Goal: Transaction & Acquisition: Purchase product/service

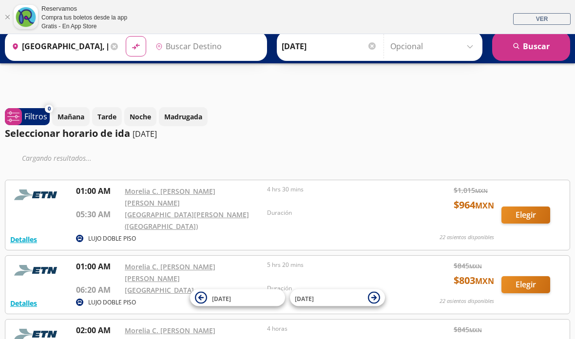
type input "[GEOGRAPHIC_DATA], [GEOGRAPHIC_DATA]"
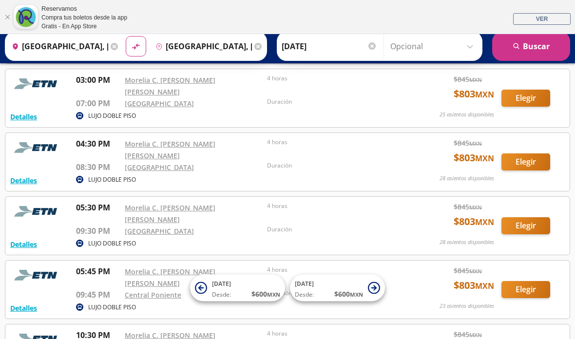
scroll to position [866, 0]
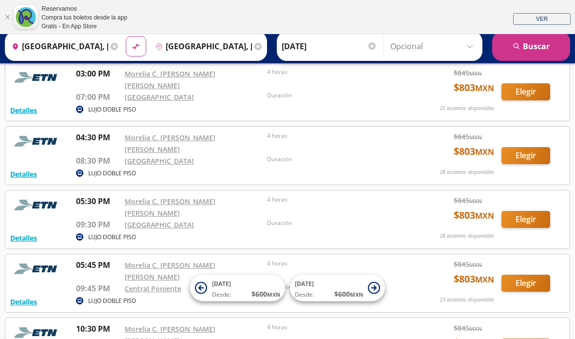
click at [527, 275] on button "Elegir" at bounding box center [525, 283] width 49 height 17
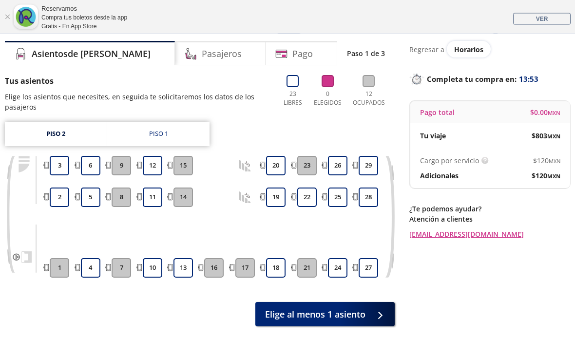
scroll to position [60, 0]
click at [93, 267] on button "4" at bounding box center [90, 267] width 19 height 19
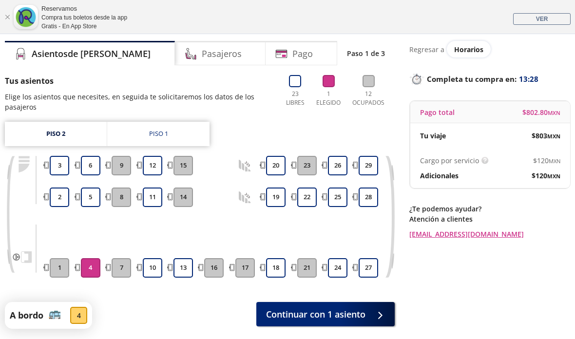
click at [368, 314] on button "Continuar con 1 asiento" at bounding box center [325, 314] width 138 height 24
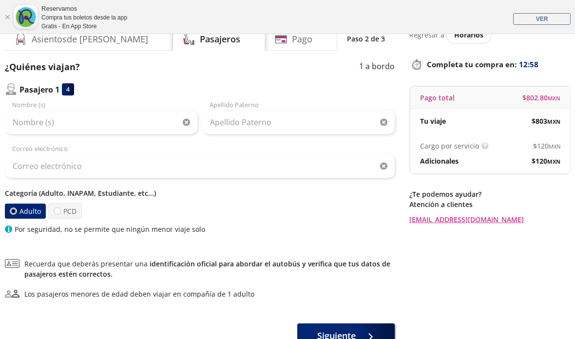
scroll to position [73, 0]
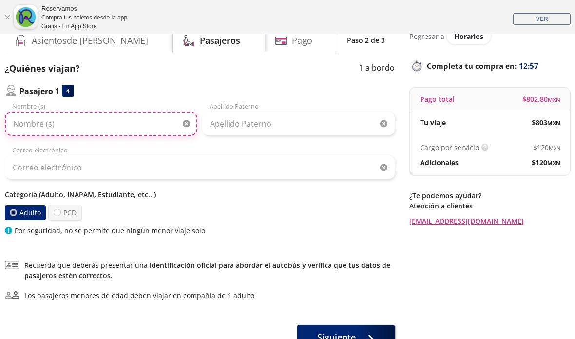
click at [126, 122] on input "Nombre (s)" at bounding box center [101, 124] width 192 height 24
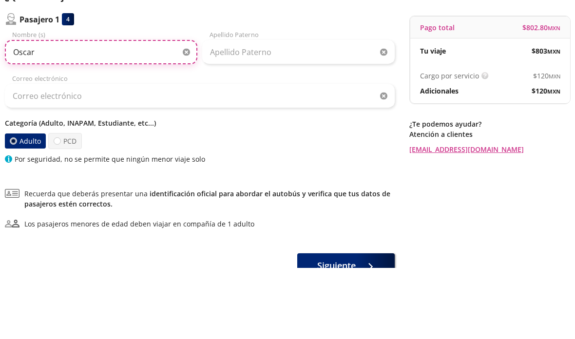
type input "Oscar"
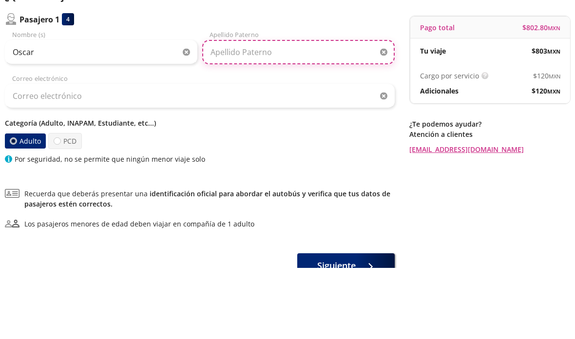
click at [263, 112] on input "Apellido Paterno" at bounding box center [298, 124] width 192 height 24
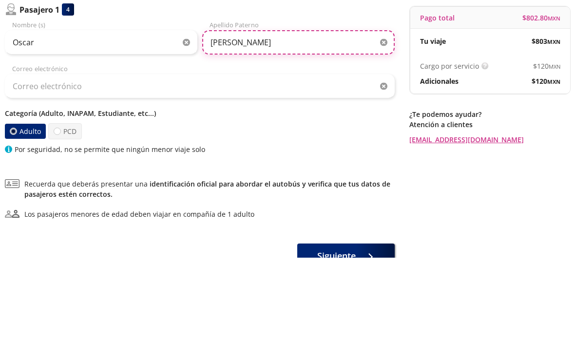
type input "[PERSON_NAME]"
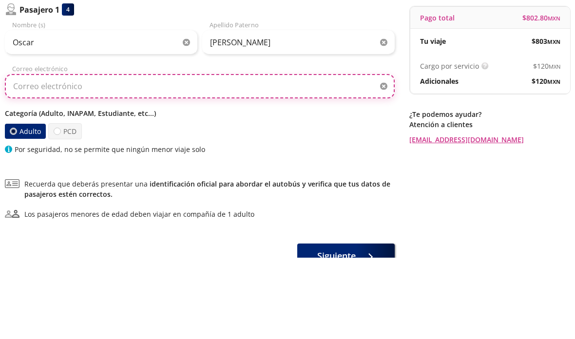
click at [42, 155] on input "Correo electrónico" at bounding box center [200, 167] width 390 height 24
type input "[EMAIL_ADDRESS][DOMAIN_NAME]"
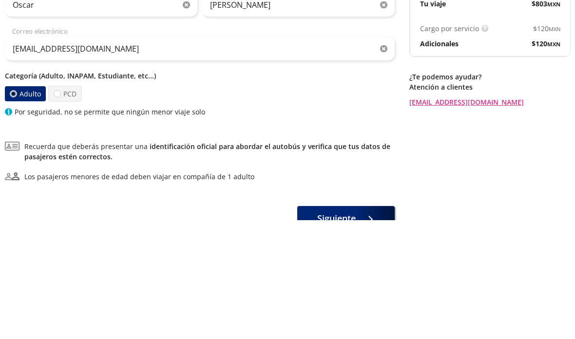
scroll to position [147, 0]
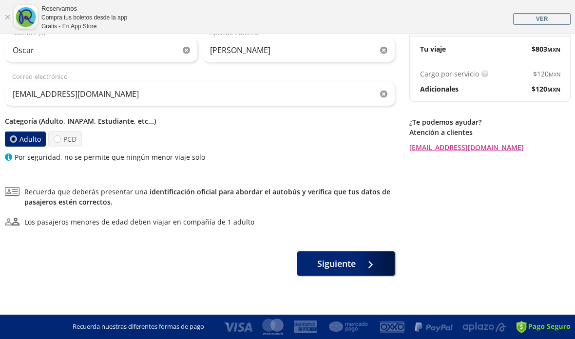
click at [361, 262] on div at bounding box center [368, 264] width 15 height 12
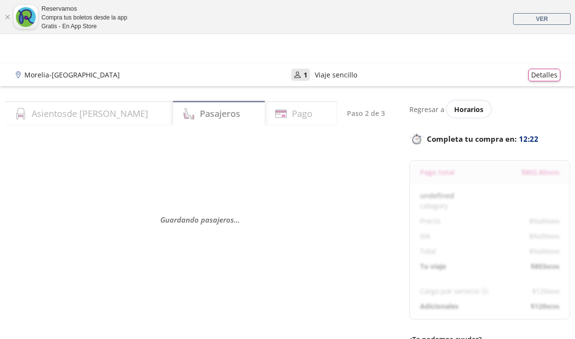
select select "MX"
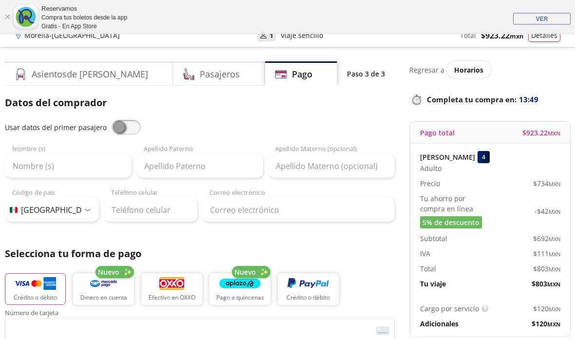
scroll to position [39, 0]
click at [42, 167] on input "Nombre (s)" at bounding box center [68, 166] width 127 height 24
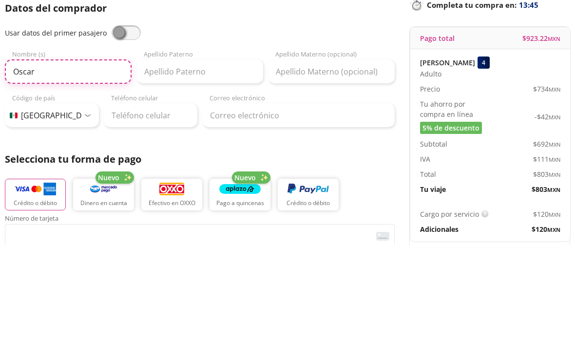
type input "Oscar"
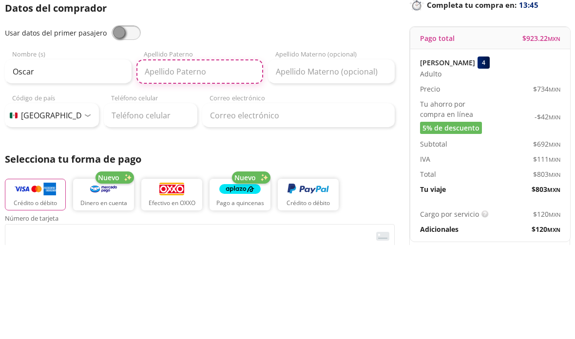
click at [199, 154] on input "Apellido Paterno" at bounding box center [199, 166] width 127 height 24
type input "[PERSON_NAME]"
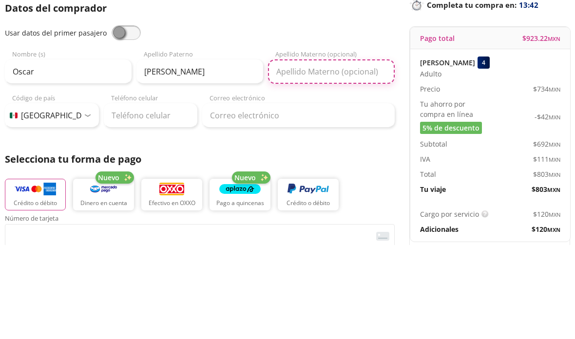
click at [324, 154] on input "Apellido Materno (opcional)" at bounding box center [331, 166] width 127 height 24
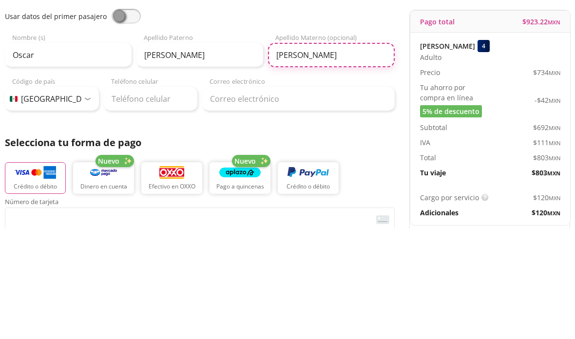
type input "[PERSON_NAME]"
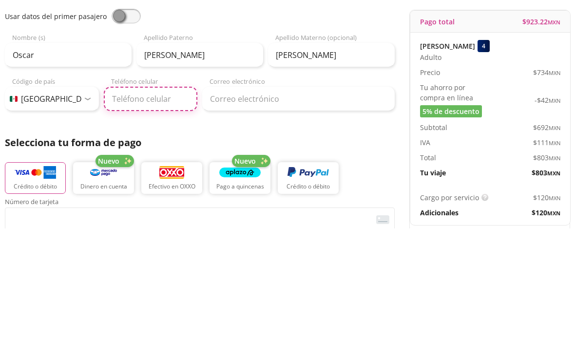
click at [161, 198] on input "Teléfono celular" at bounding box center [151, 210] width 94 height 24
type input "[PHONE_NUMBER]"
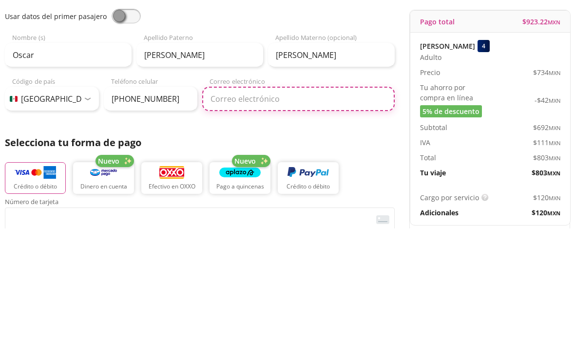
click at [261, 198] on input "Correo electrónico" at bounding box center [298, 210] width 192 height 24
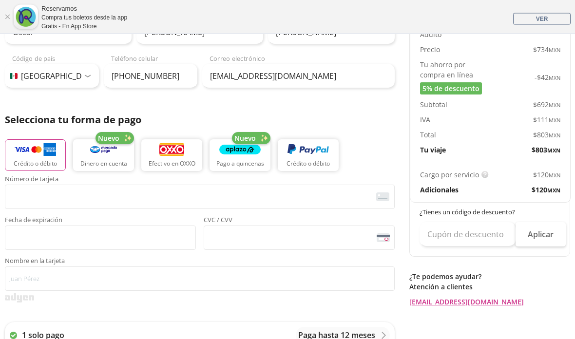
scroll to position [173, 0]
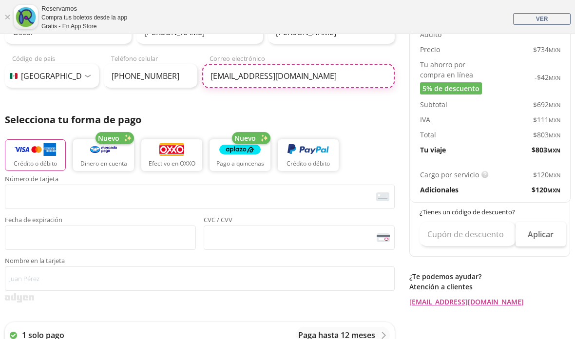
type input "[EMAIL_ADDRESS][DOMAIN_NAME]"
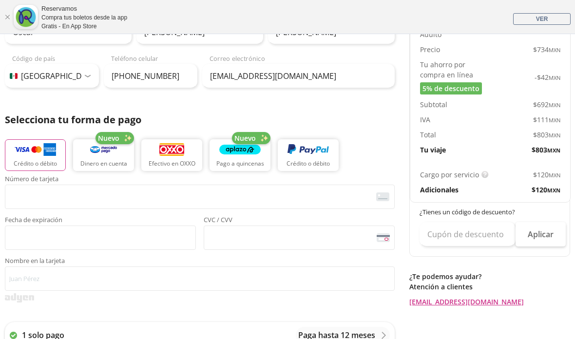
click at [32, 155] on img "button" at bounding box center [35, 149] width 41 height 15
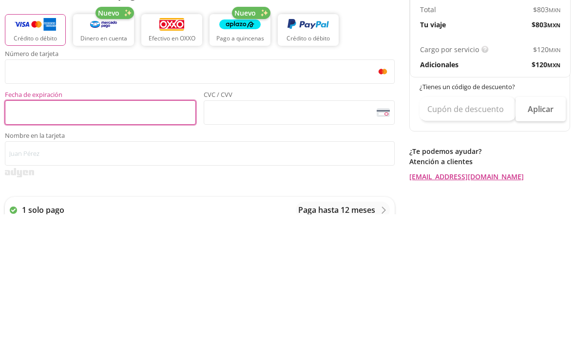
scroll to position [298, 0]
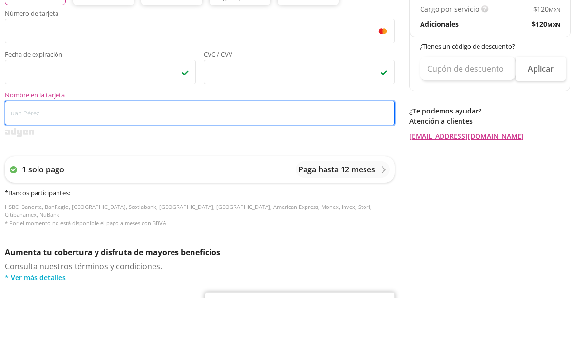
click at [266, 142] on input "Nombre en la tarjeta" at bounding box center [200, 154] width 390 height 24
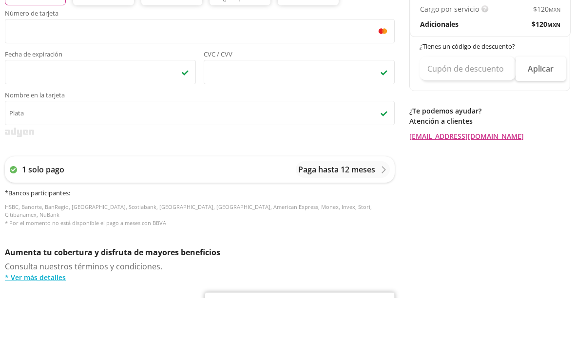
scroll to position [340, 0]
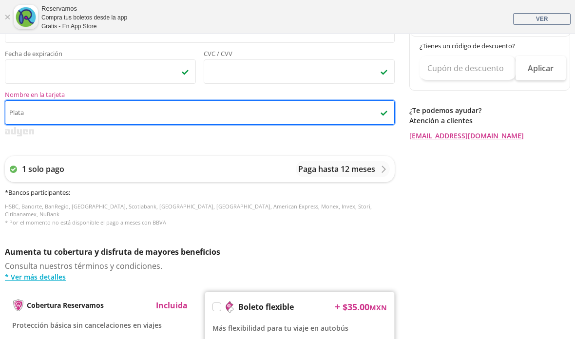
type input "Plata"
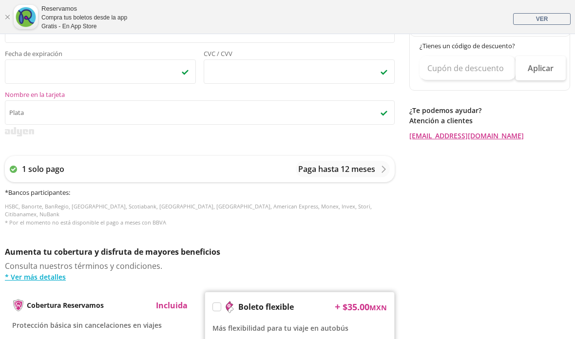
click at [367, 170] on p "Paga hasta 12 meses" at bounding box center [336, 169] width 77 height 12
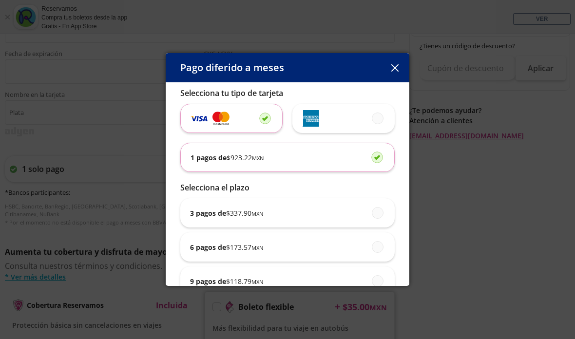
click at [248, 286] on span "$ 118.79 MXN" at bounding box center [244, 281] width 37 height 10
click at [372, 284] on input "9 pagos de $ 118.79 MXN" at bounding box center [375, 281] width 6 height 6
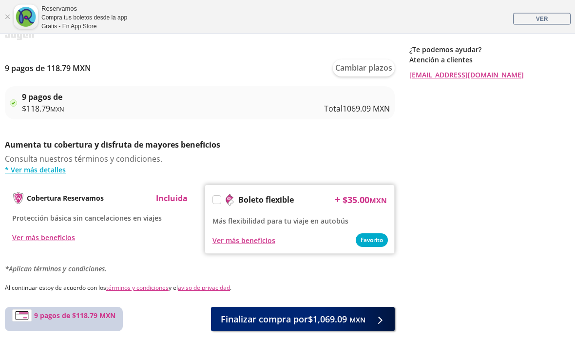
scroll to position [492, 0]
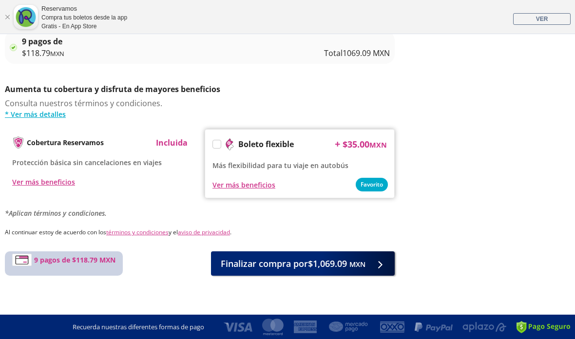
click at [350, 262] on small "MXN" at bounding box center [357, 264] width 16 height 9
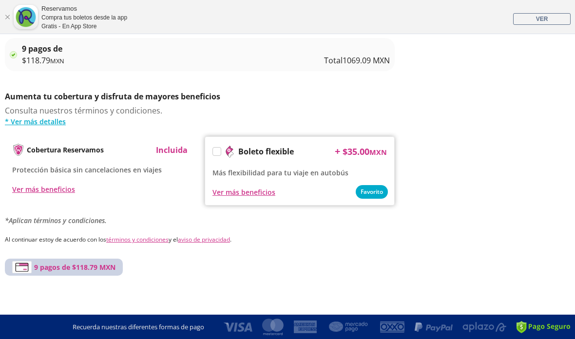
scroll to position [0, 0]
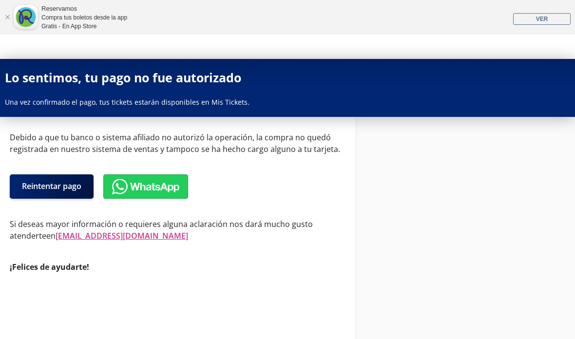
scroll to position [5, 0]
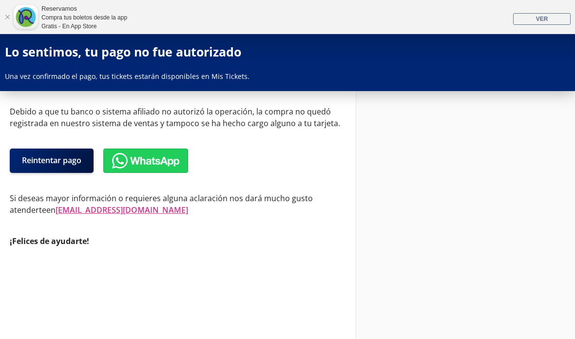
click at [53, 163] on button "Reintentar pago" at bounding box center [52, 161] width 84 height 24
select select "MX"
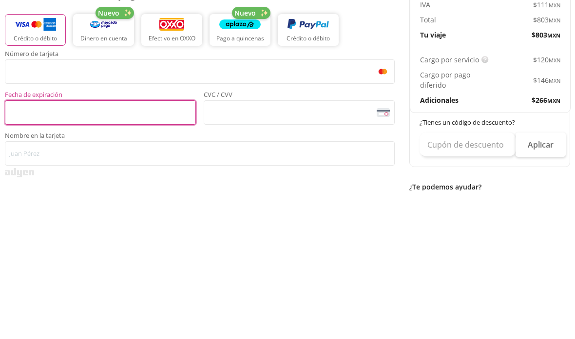
scroll to position [298, 0]
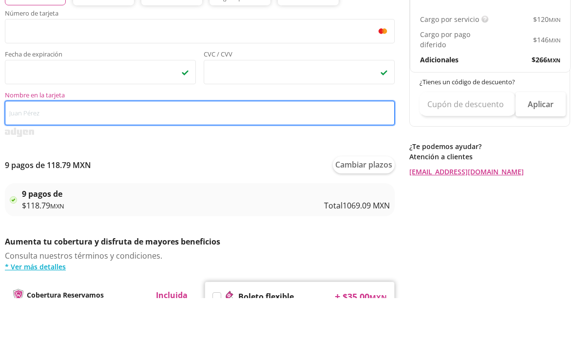
click at [184, 142] on input "Nombre en la tarjeta" at bounding box center [200, 154] width 390 height 24
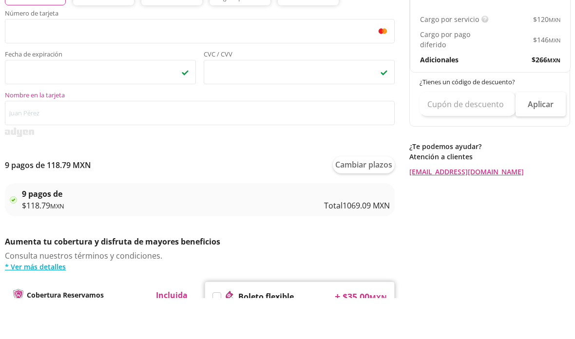
scroll to position [340, 0]
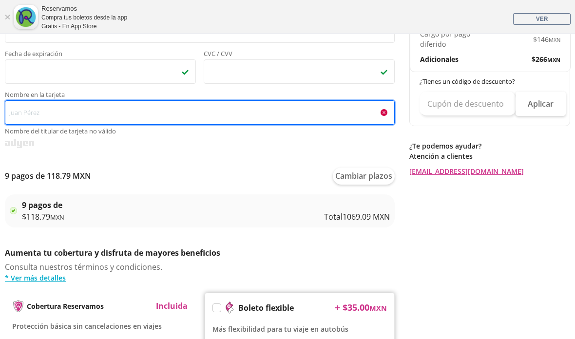
click at [278, 112] on input "Nombre en la tarjeta Nombre del titular de tarjeta no válido" at bounding box center [200, 112] width 390 height 24
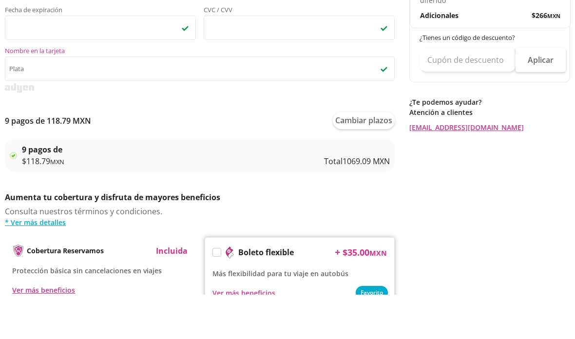
scroll to position [384, 0]
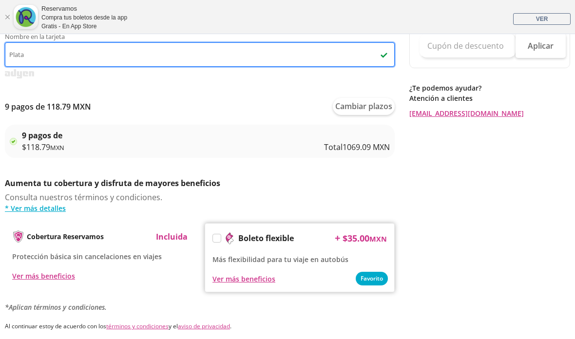
click at [293, 52] on input "Plata" at bounding box center [200, 54] width 390 height 24
type input "P"
type input "A"
type input "Plata"
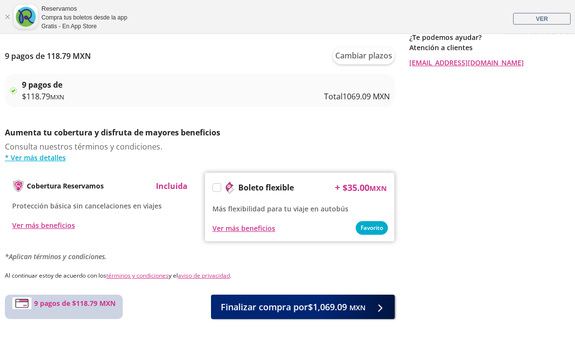
scroll to position [453, 0]
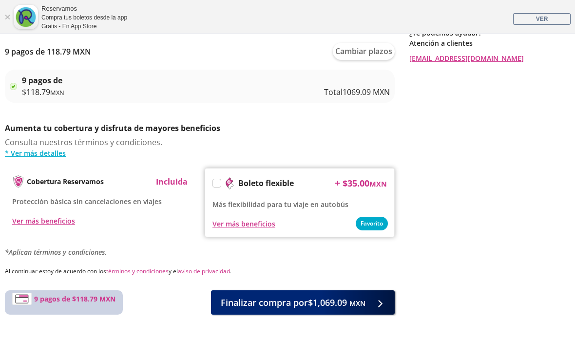
click at [340, 302] on span "Finalizar compra por $1,069.09 MXN" at bounding box center [293, 302] width 145 height 13
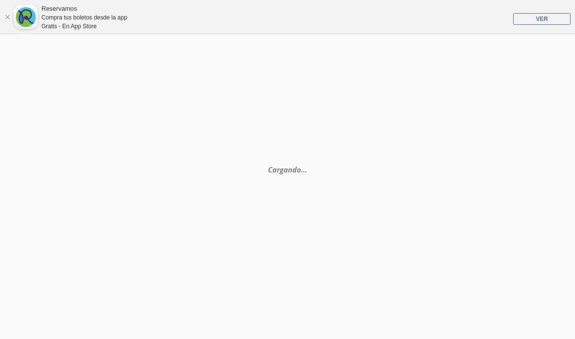
select select "MX"
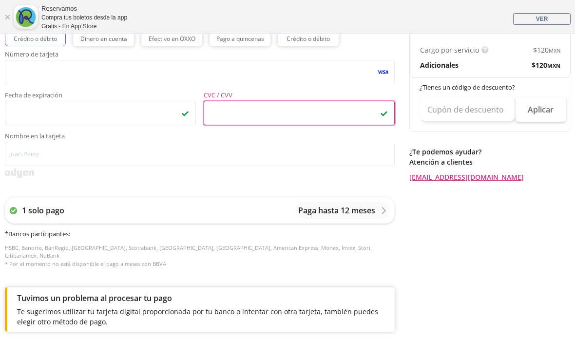
scroll to position [299, 0]
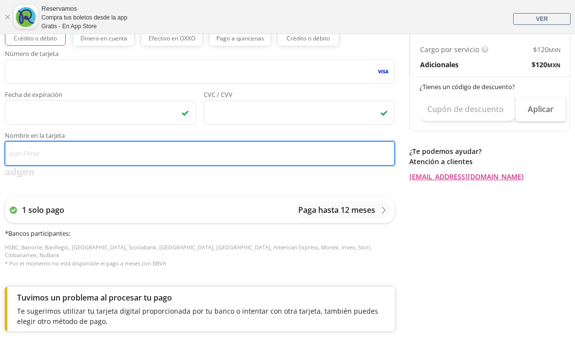
click at [198, 152] on input "Nombre en la tarjeta" at bounding box center [200, 153] width 390 height 24
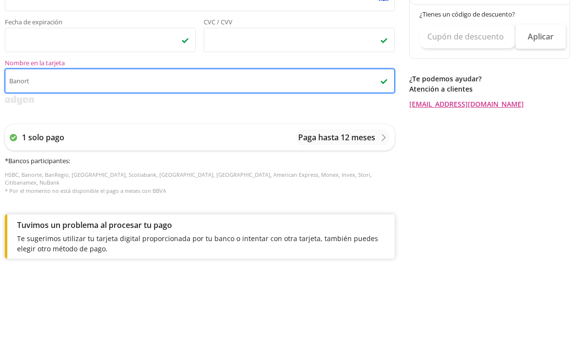
type input "Banorte"
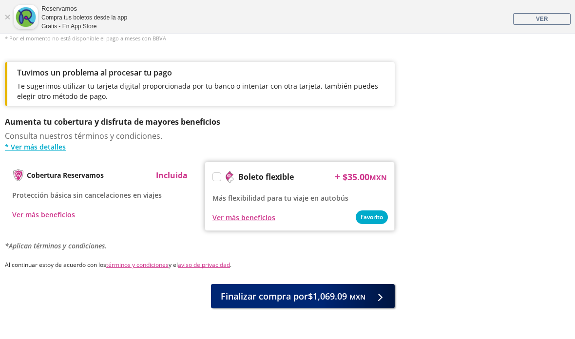
scroll to position [538, 0]
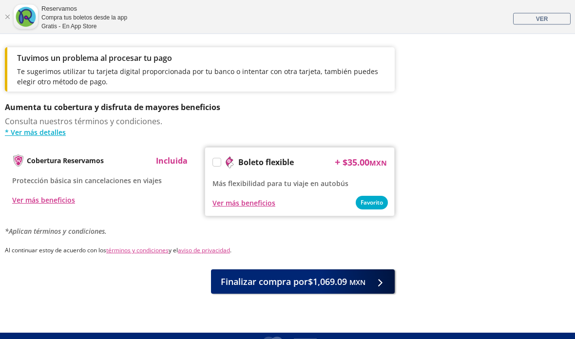
click at [361, 278] on small "MXN" at bounding box center [357, 282] width 16 height 9
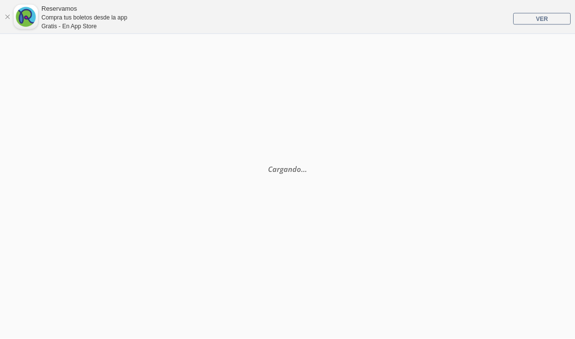
scroll to position [0, 0]
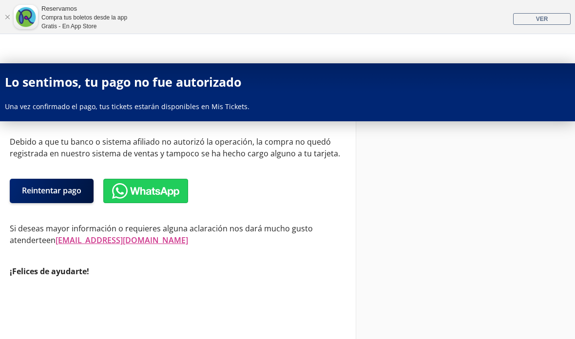
click at [51, 190] on button "Reintentar pago" at bounding box center [52, 191] width 84 height 24
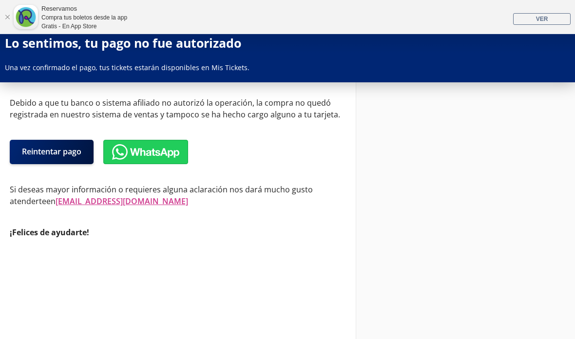
select select "MX"
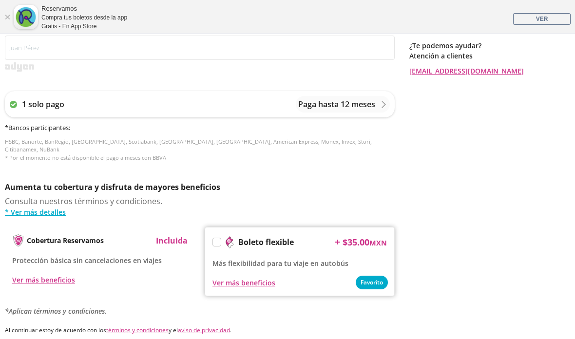
scroll to position [403, 0]
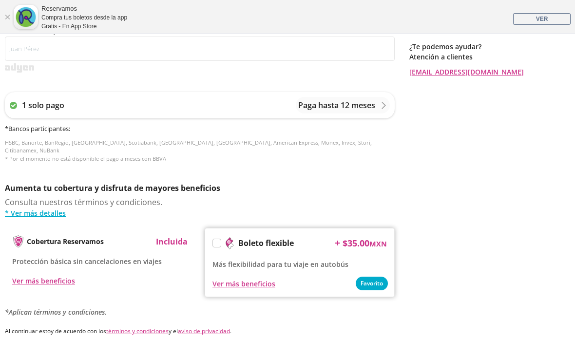
click at [51, 105] on p "1 solo pago" at bounding box center [43, 105] width 42 height 12
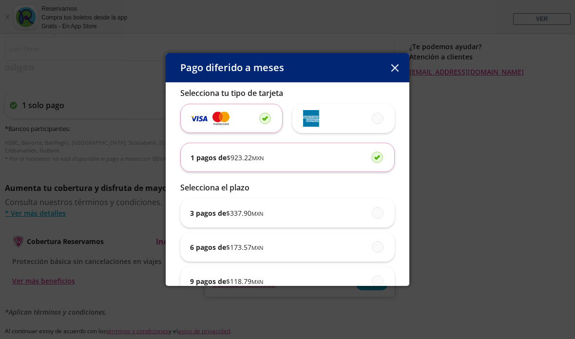
click at [243, 152] on span "$ 923.22 MXN" at bounding box center [245, 157] width 37 height 10
click at [371, 154] on input "1 pagos de $ 923.22 MXN" at bounding box center [374, 157] width 6 height 6
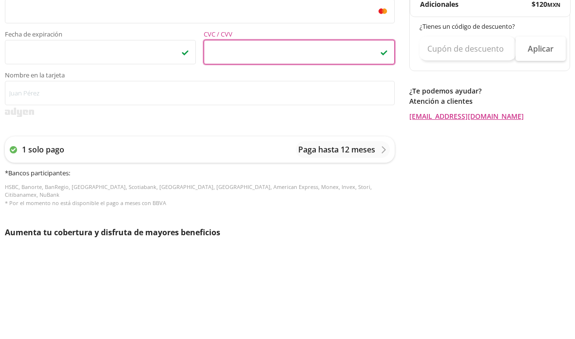
scroll to position [359, 0]
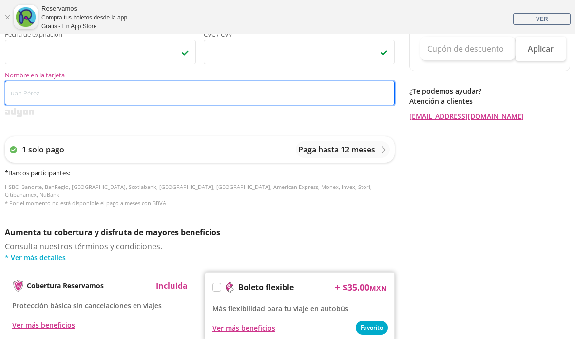
click at [229, 93] on input "Nombre en la tarjeta" at bounding box center [200, 93] width 390 height 24
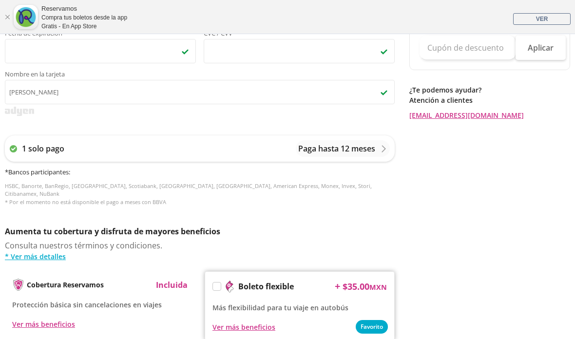
scroll to position [361, 0]
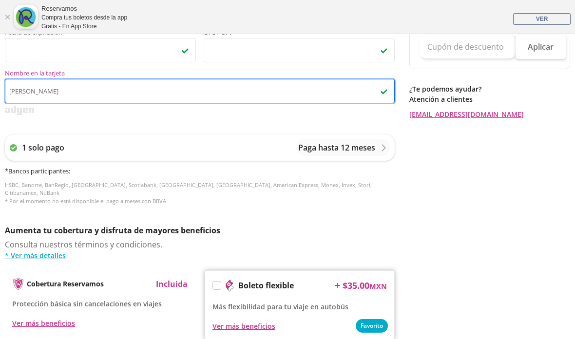
type input "[PERSON_NAME]"
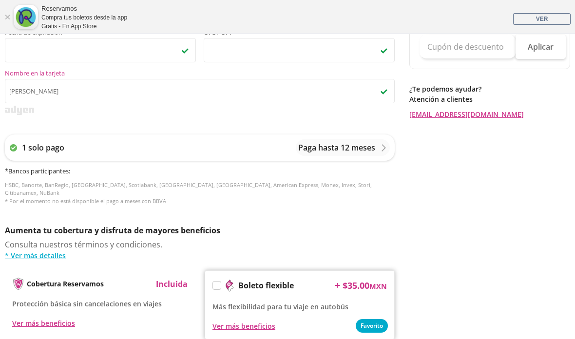
click at [372, 148] on p "Paga hasta 12 meses" at bounding box center [336, 148] width 77 height 12
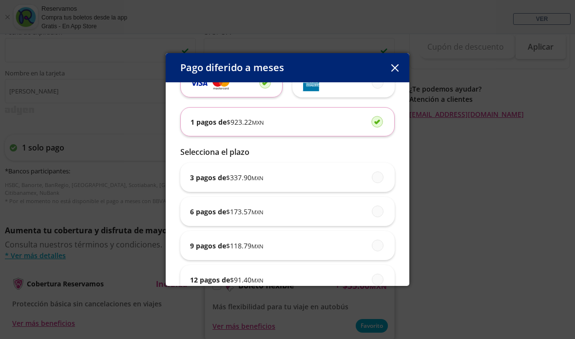
scroll to position [35, 0]
click at [258, 285] on small "MXN" at bounding box center [257, 280] width 12 height 7
click at [372, 283] on input "12 pagos de $ 91.40 MXN" at bounding box center [375, 280] width 6 height 6
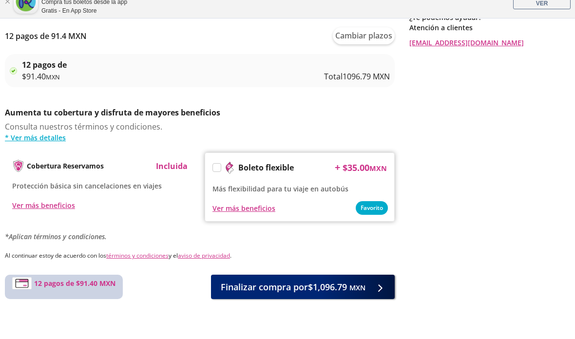
scroll to position [453, 0]
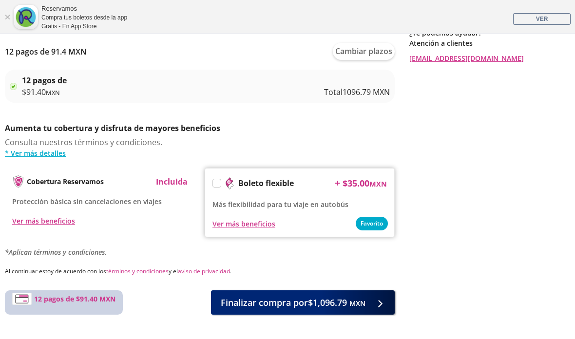
click at [320, 298] on span "Finalizar compra por $1,096.79 MXN" at bounding box center [293, 302] width 145 height 13
